Goal: Use online tool/utility: Use online tool/utility

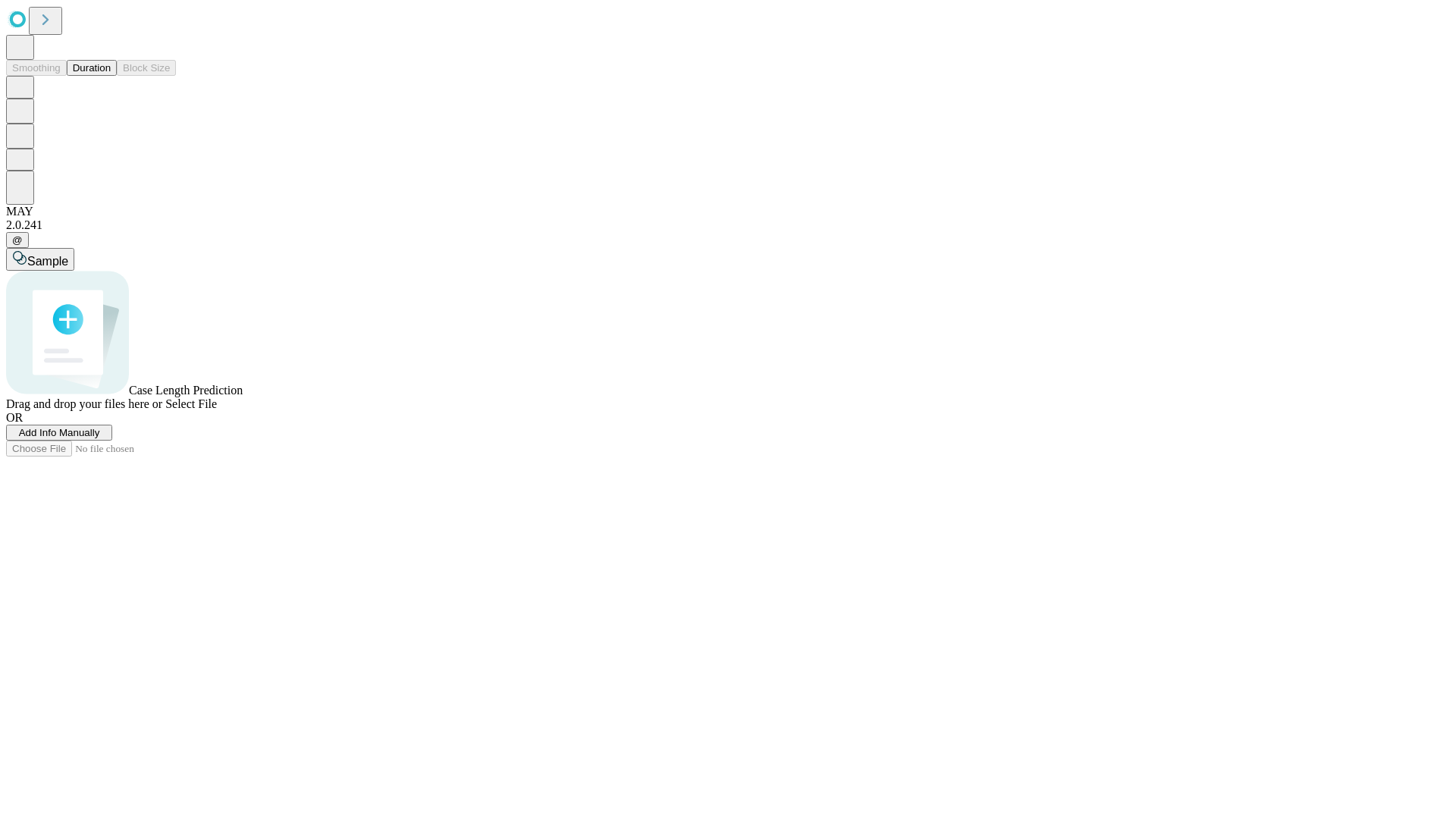
click at [111, 76] on button "Duration" at bounding box center [92, 68] width 50 height 16
click at [68, 255] on span "Sample" at bounding box center [47, 261] width 41 height 13
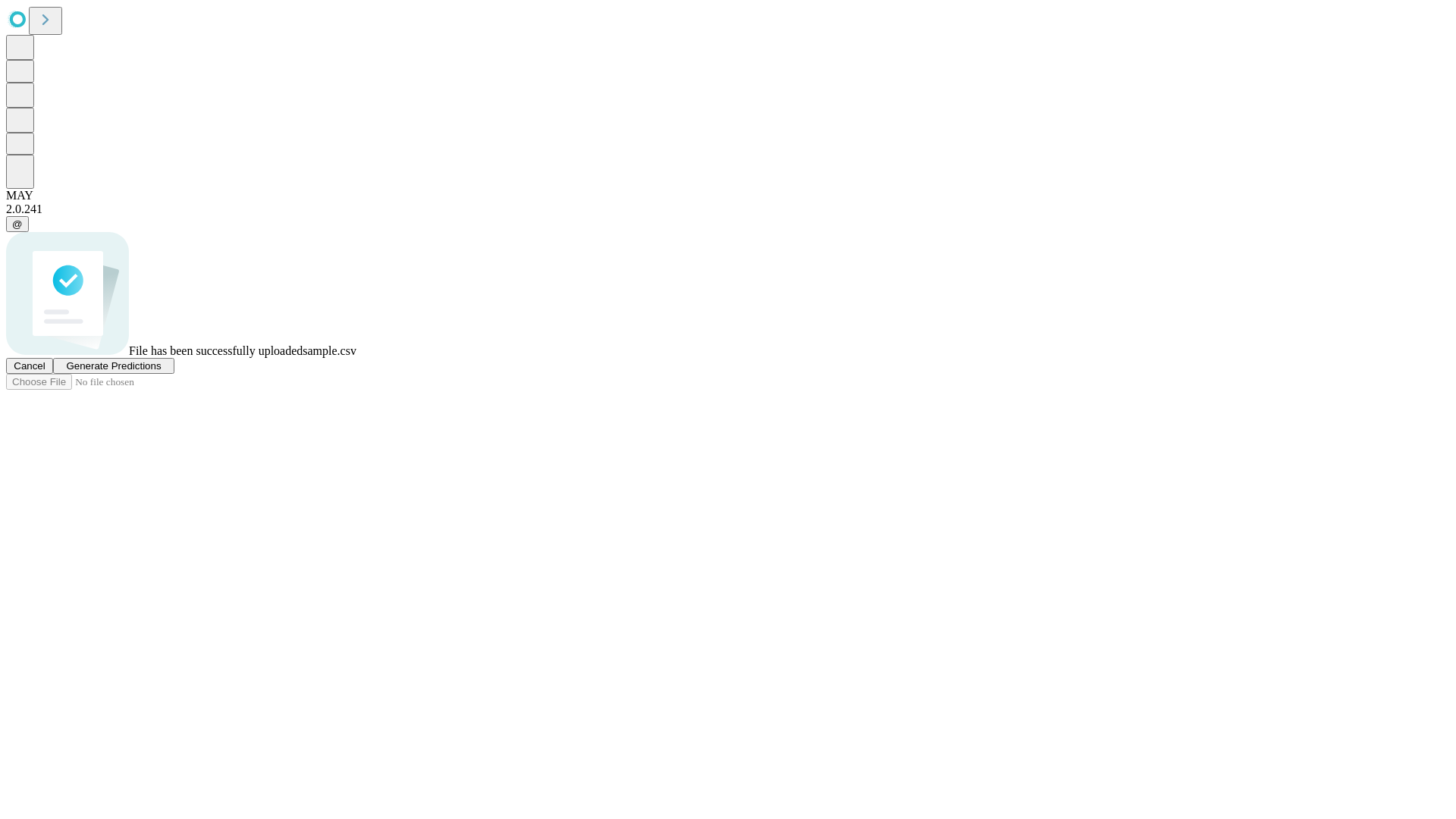
click at [161, 372] on span "Generate Predictions" at bounding box center [113, 366] width 95 height 11
